Goal: Task Accomplishment & Management: Complete application form

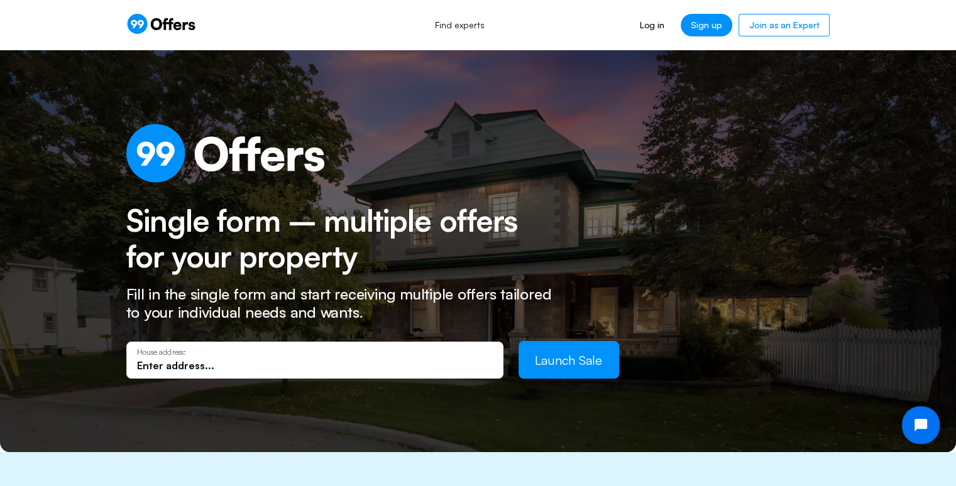
click at [394, 359] on input "text" at bounding box center [315, 366] width 356 height 14
click at [200, 359] on input "text" at bounding box center [315, 366] width 356 height 14
click at [656, 35] on link "Log in" at bounding box center [652, 25] width 45 height 23
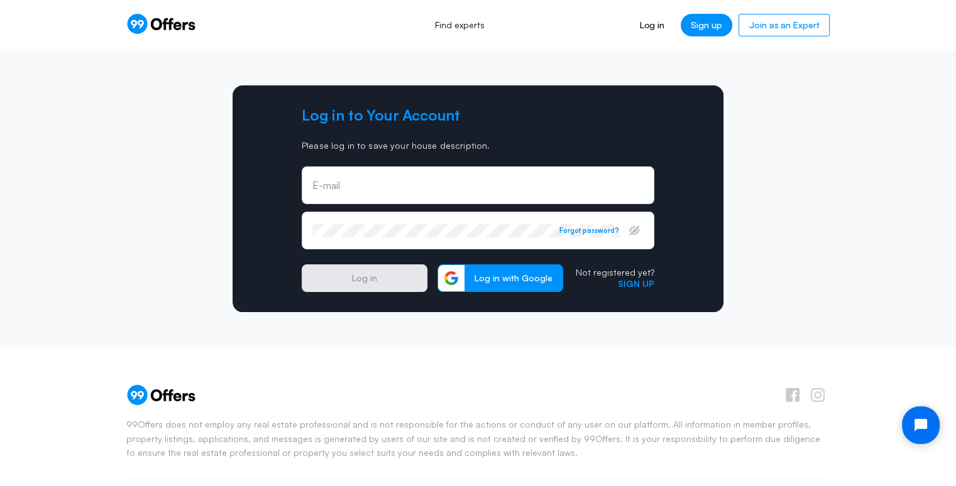
click at [456, 176] on div "E-mail" at bounding box center [478, 186] width 353 height 38
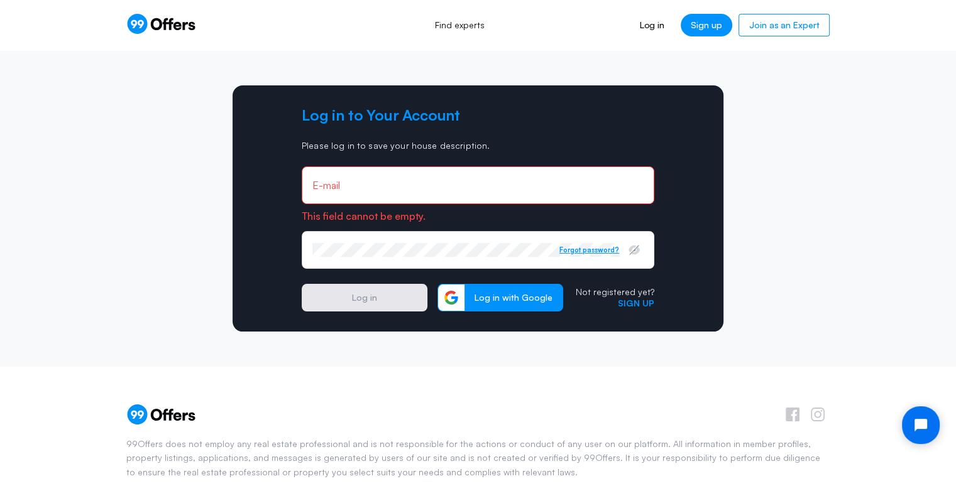
click at [590, 231] on div "Password Forgot password?" at bounding box center [478, 250] width 353 height 38
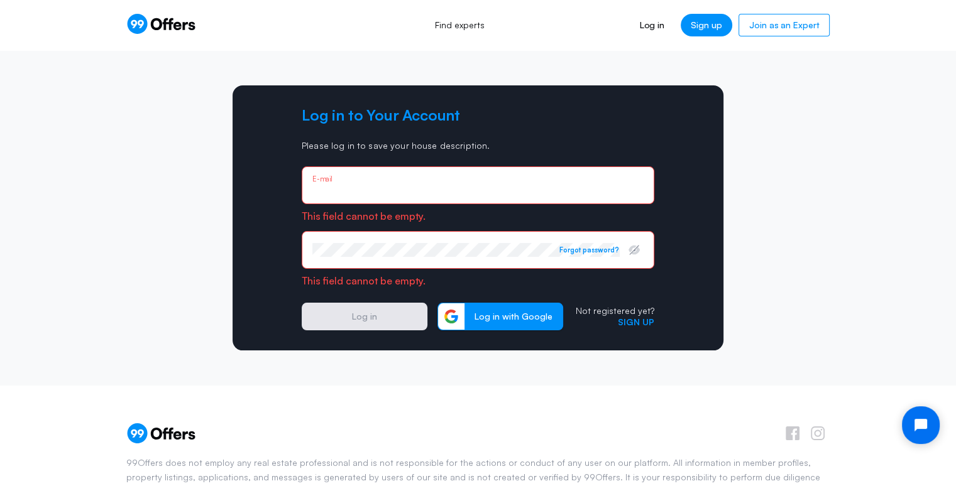
click at [415, 184] on input "email" at bounding box center [477, 190] width 331 height 14
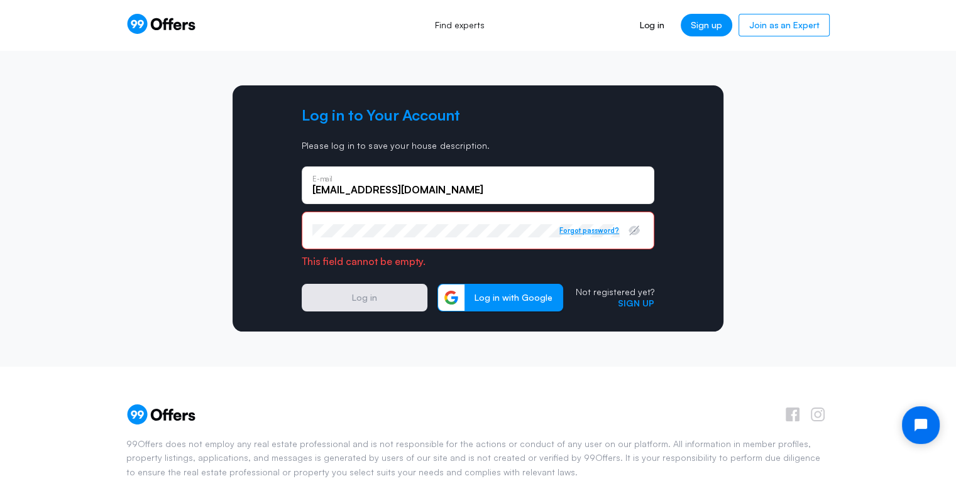
type input "[EMAIL_ADDRESS][DOMAIN_NAME]"
click at [573, 231] on button "Forgot password?" at bounding box center [589, 230] width 60 height 9
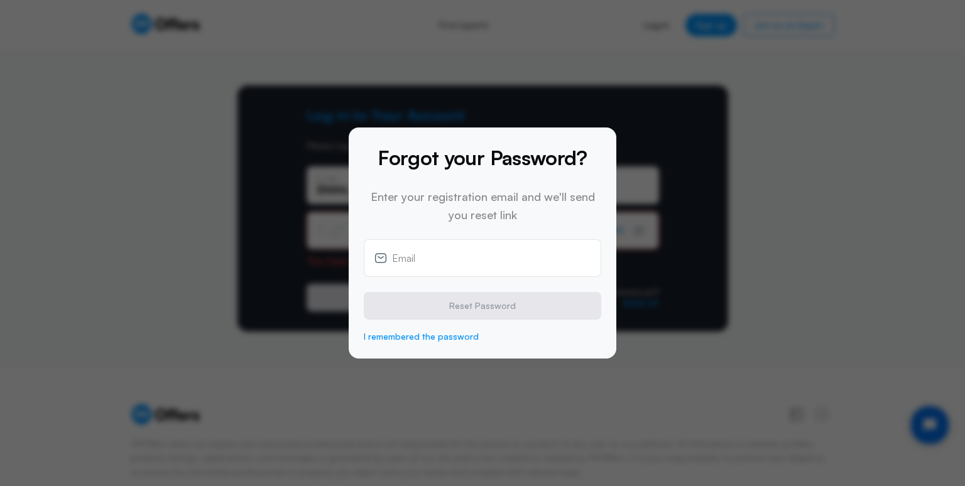
click at [431, 266] on div "Email" at bounding box center [483, 258] width 238 height 38
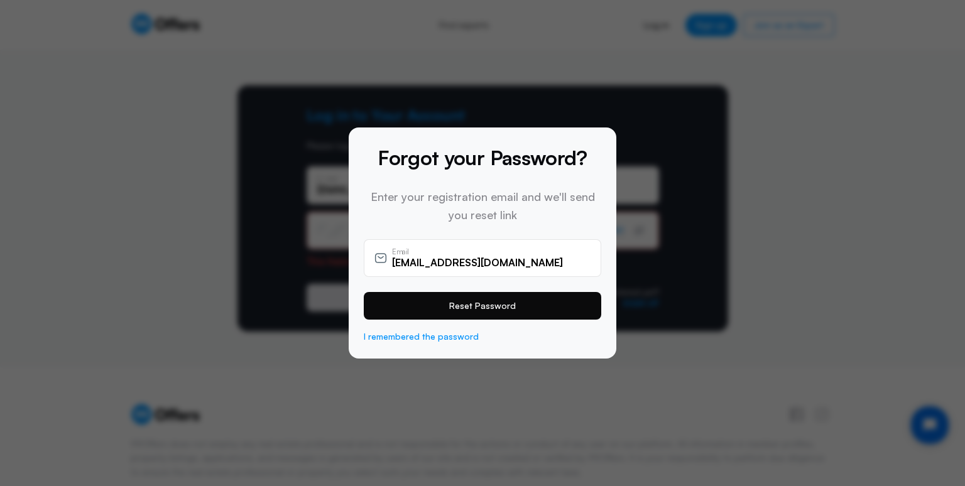
type input "[EMAIL_ADDRESS][DOMAIN_NAME]"
click at [460, 308] on button "Reset Password" at bounding box center [483, 306] width 238 height 28
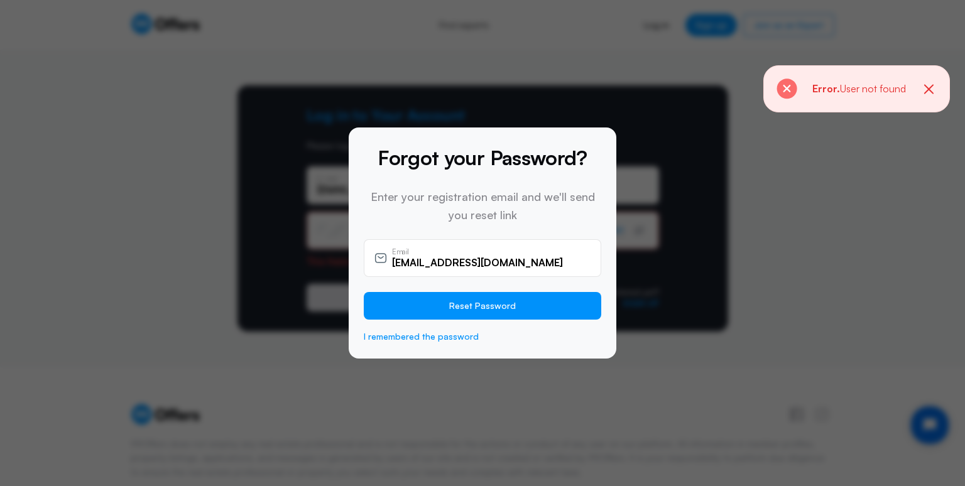
click at [685, 242] on div at bounding box center [482, 243] width 965 height 486
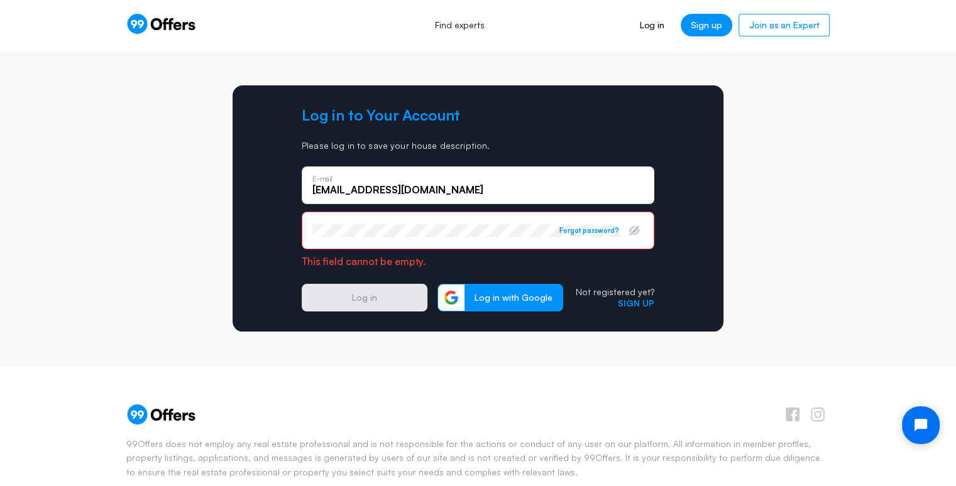
click at [175, 15] on icon at bounding box center [161, 24] width 70 height 20
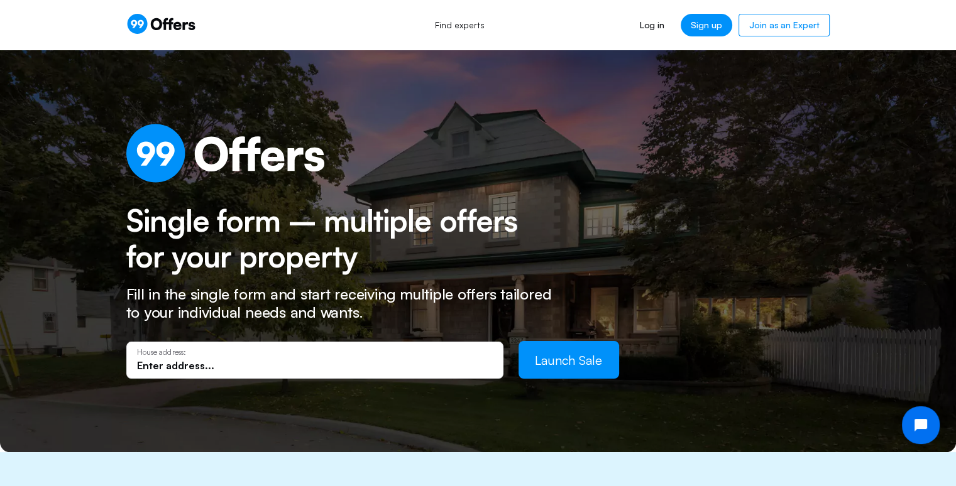
click at [198, 355] on p "House address:" at bounding box center [315, 352] width 356 height 9
click at [189, 363] on input "text" at bounding box center [315, 366] width 356 height 14
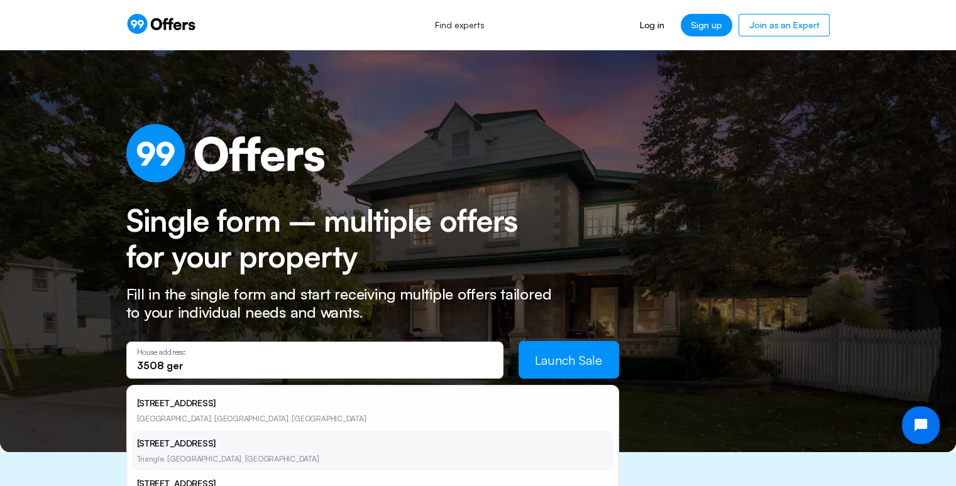
click at [172, 451] on li "[STREET_ADDRESS]" at bounding box center [372, 451] width 481 height 40
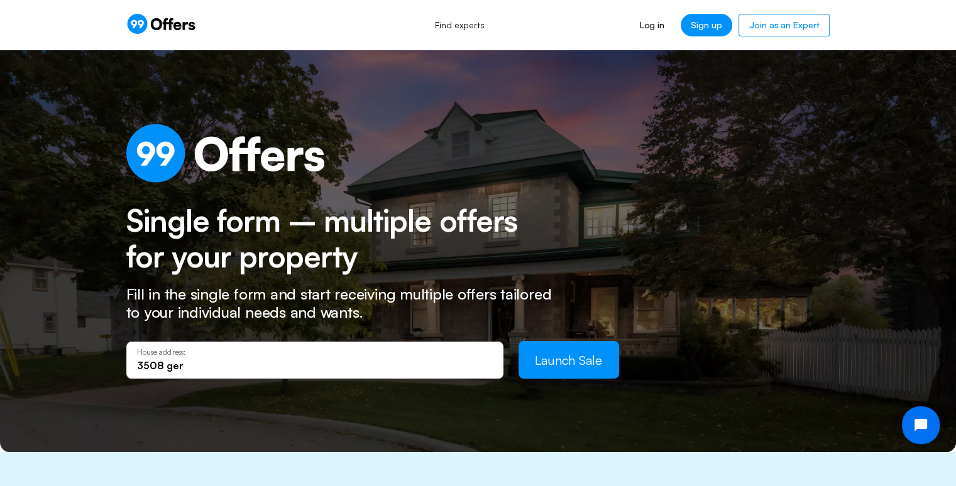
type input "[STREET_ADDRESS]"
click at [586, 361] on span "Launch Sale" at bounding box center [568, 361] width 67 height 16
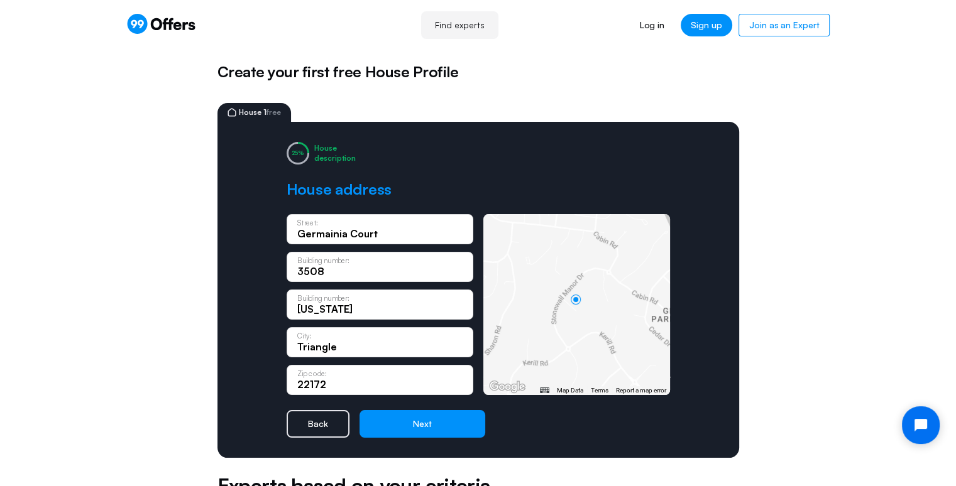
click at [452, 410] on form "[GEOGRAPHIC_DATA]: 3508 Building number: [US_STATE][GEOGRAPHIC_DATA] number: [G…" at bounding box center [478, 326] width 383 height 224
click at [447, 420] on button "Next" at bounding box center [422, 424] width 126 height 28
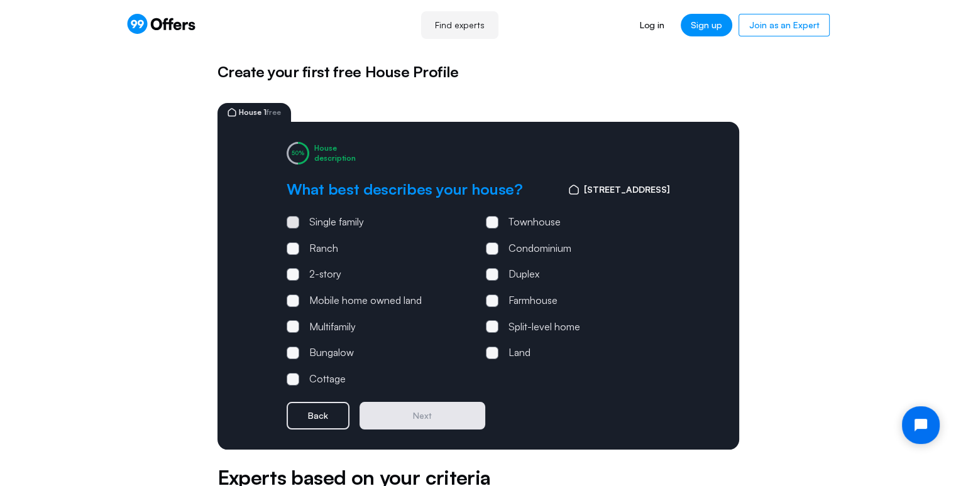
click at [347, 227] on div "Single family" at bounding box center [336, 222] width 55 height 16
click at [0, 0] on input "Single family" at bounding box center [0, 0] width 0 height 0
click at [440, 419] on button "Next" at bounding box center [422, 416] width 126 height 28
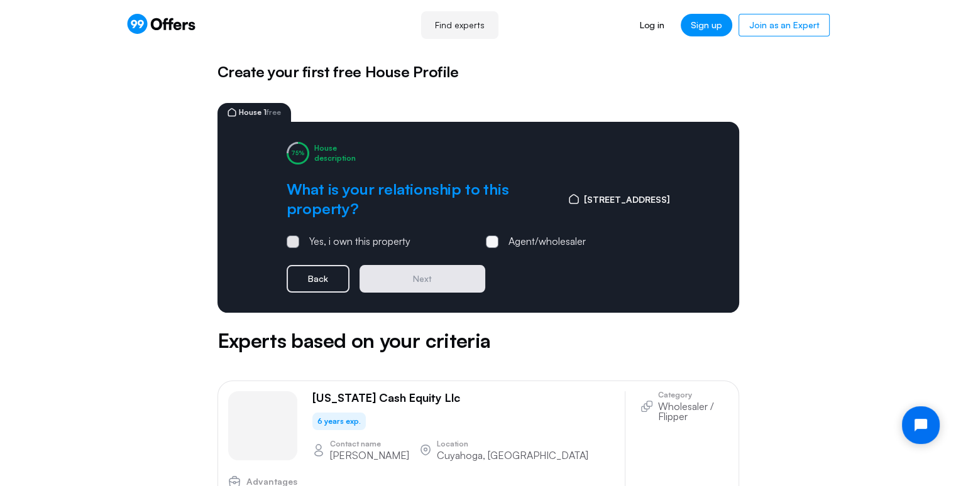
click at [395, 247] on div "Yes, i own this property" at bounding box center [359, 242] width 101 height 16
click at [0, 0] on input "Yes, i own this property" at bounding box center [0, 0] width 0 height 0
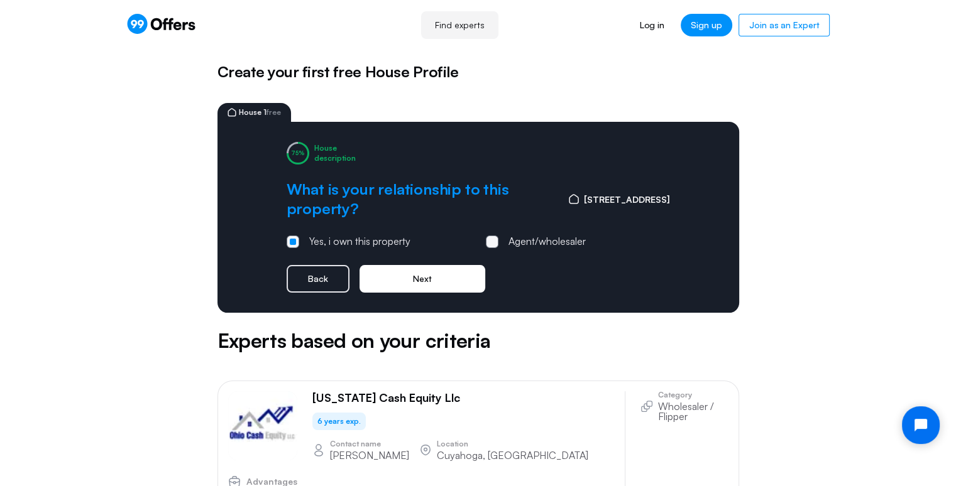
click at [439, 289] on button "Next" at bounding box center [422, 279] width 126 height 28
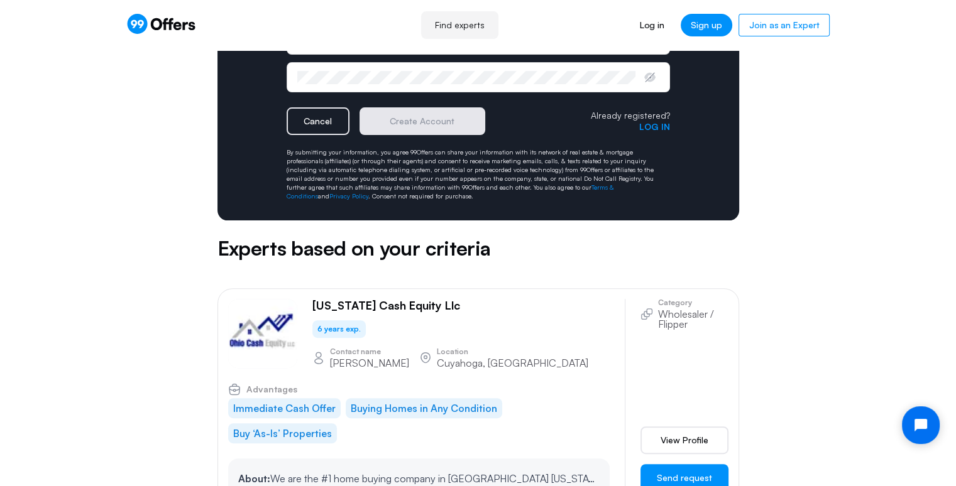
scroll to position [331, 0]
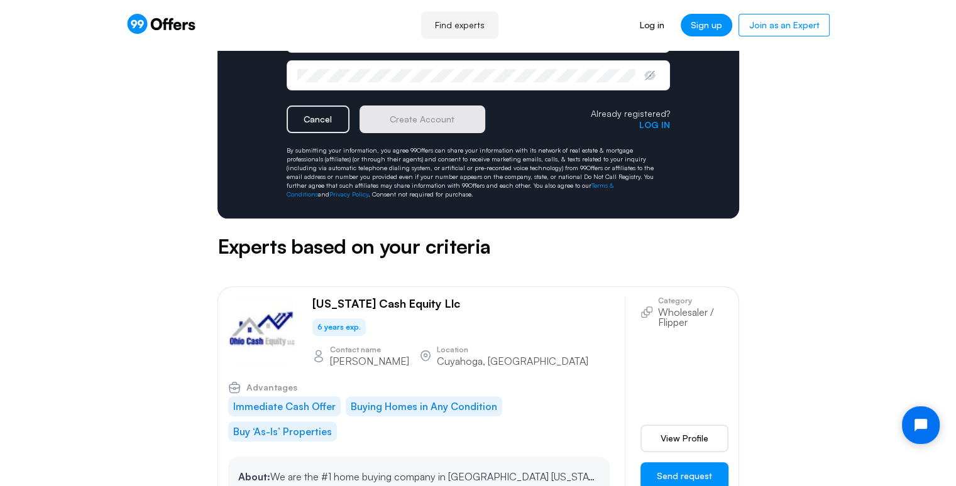
click at [671, 321] on p "Wholesaler / Flipper" at bounding box center [693, 317] width 70 height 20
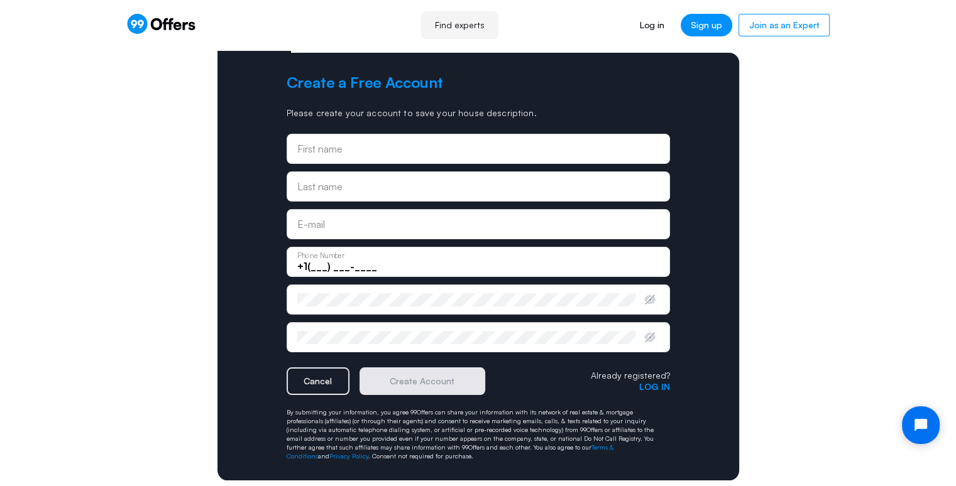
scroll to position [0, 0]
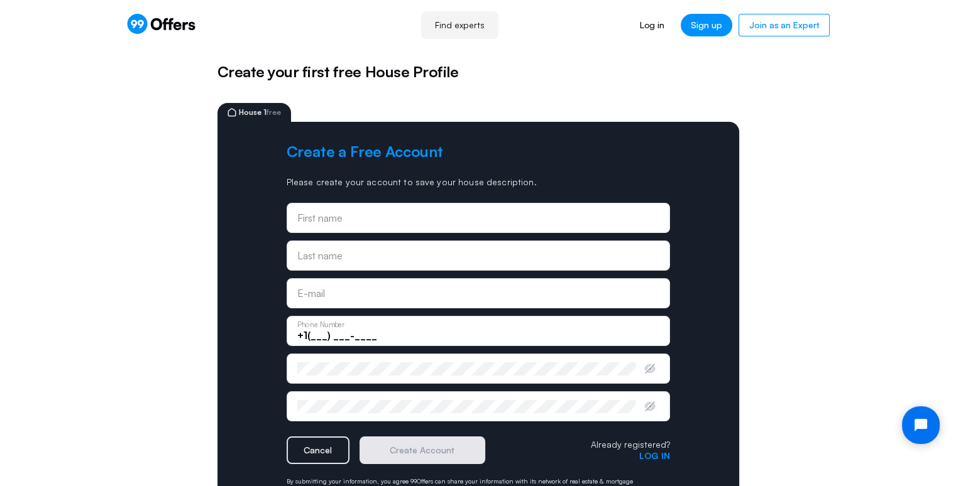
click at [470, 26] on link "Find experts" at bounding box center [459, 25] width 77 height 28
click at [468, 30] on link "Find experts" at bounding box center [459, 25] width 77 height 28
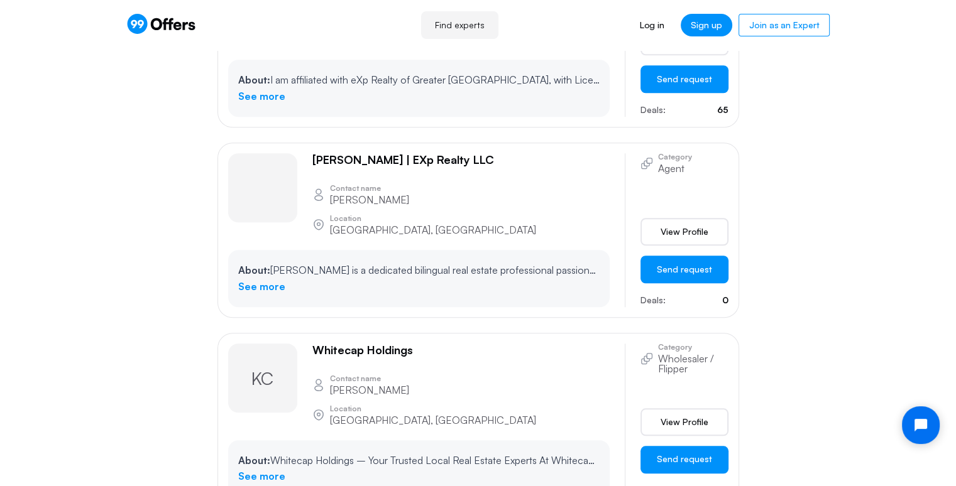
scroll to position [995, 0]
